Goal: Task Accomplishment & Management: Use online tool/utility

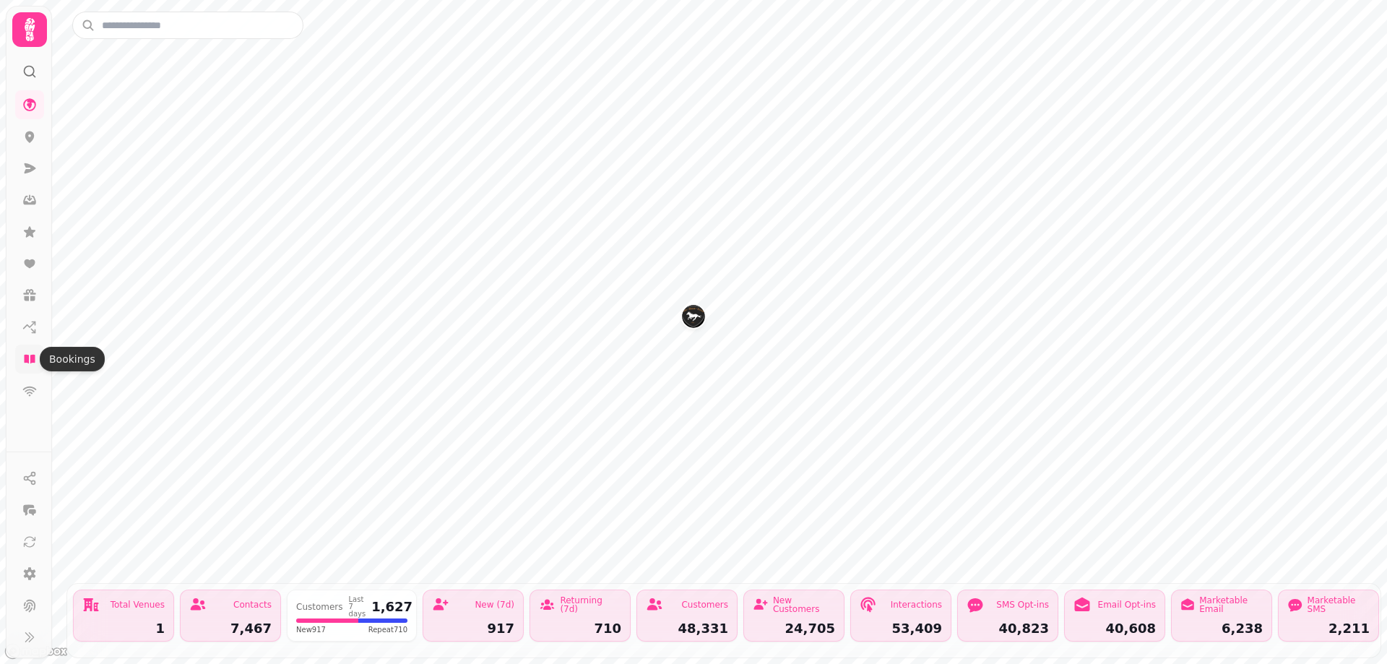
click at [27, 361] on icon at bounding box center [29, 359] width 11 height 9
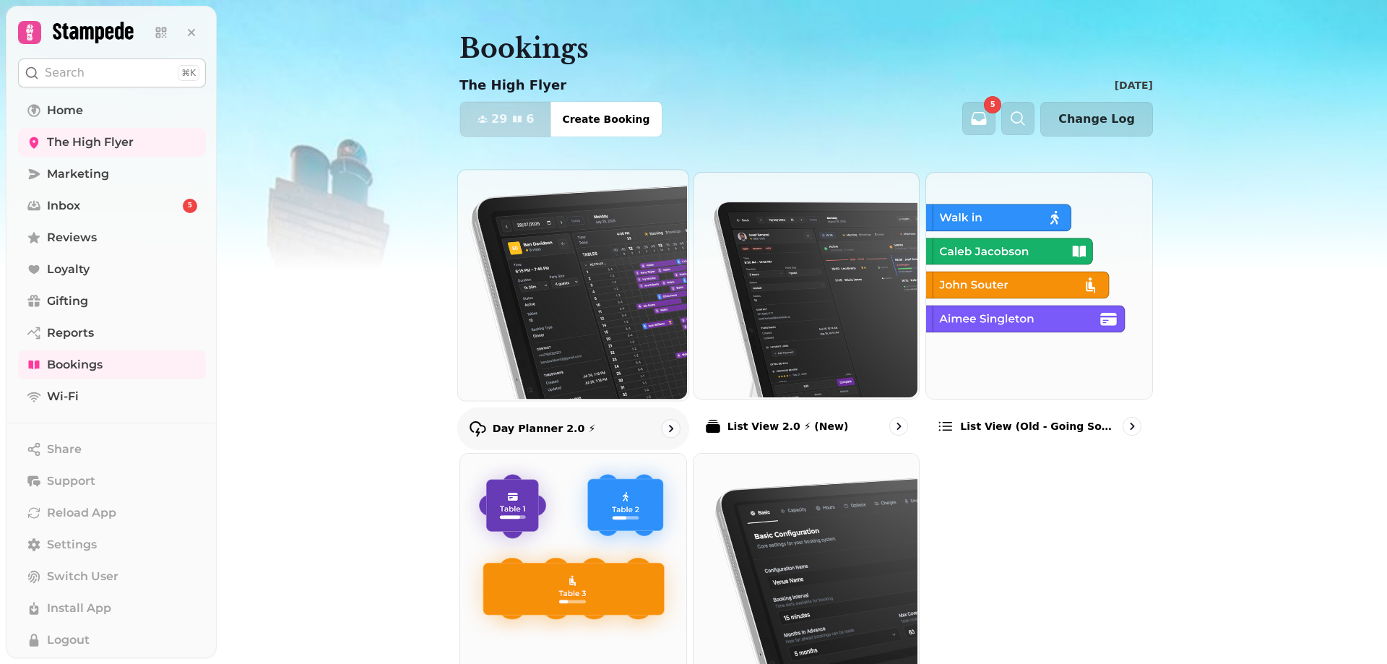
click at [539, 379] on img at bounding box center [572, 283] width 231 height 231
